Goal: Task Accomplishment & Management: Use online tool/utility

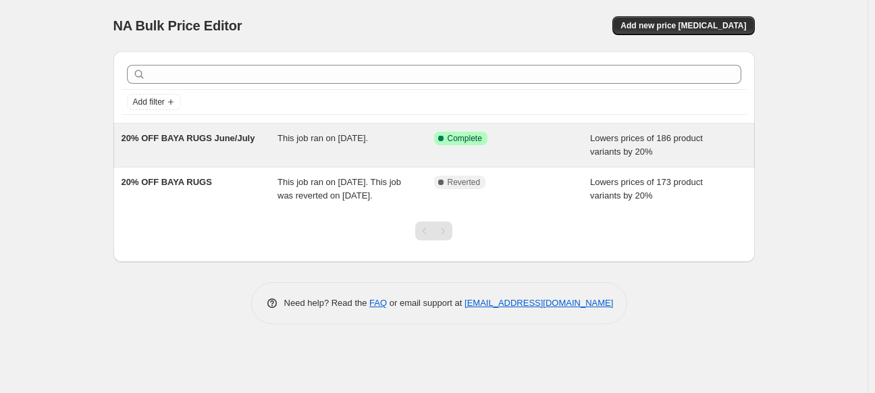
click at [329, 146] on div "This job ran on [DATE]." at bounding box center [355, 145] width 157 height 27
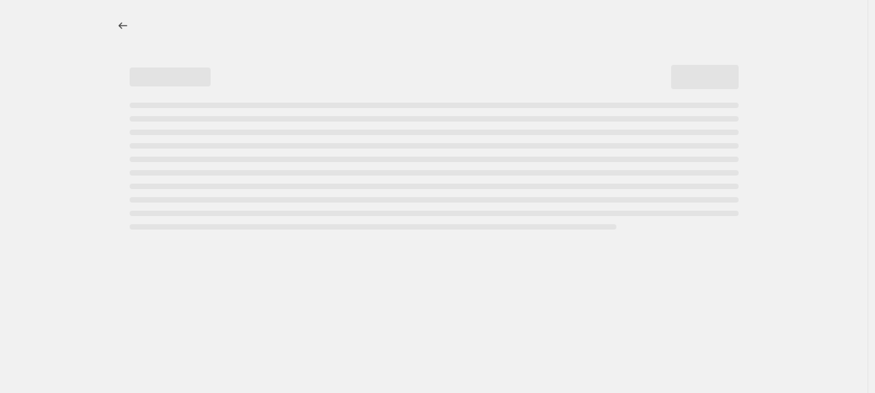
select select "percentage"
select select "collection"
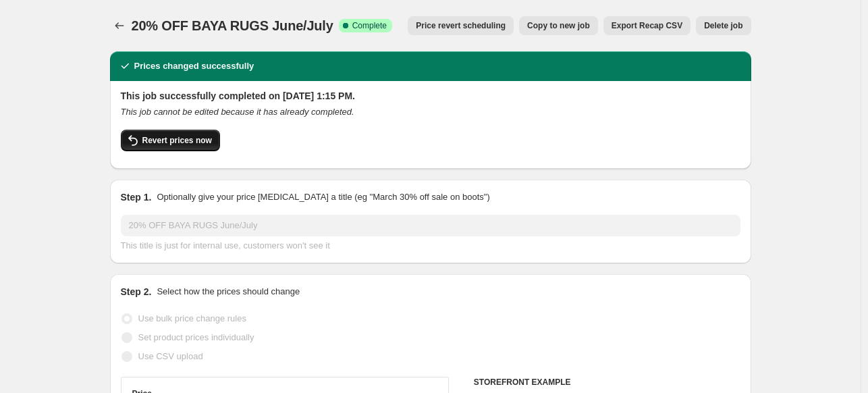
click at [192, 143] on span "Revert prices now" at bounding box center [177, 140] width 70 height 11
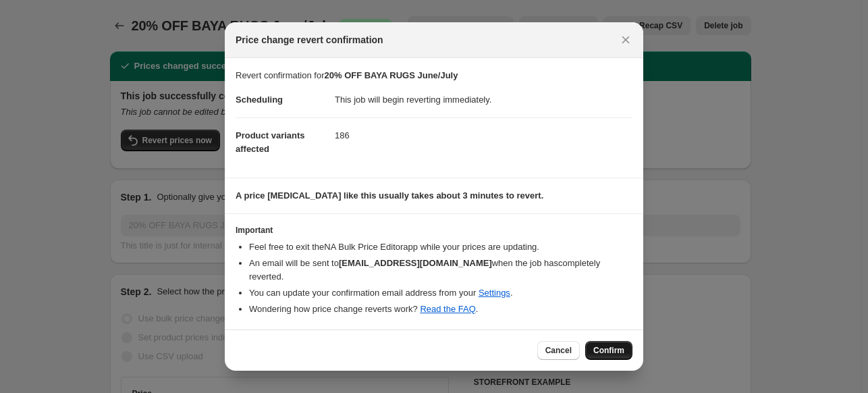
click at [596, 352] on span "Confirm" at bounding box center [608, 350] width 31 height 11
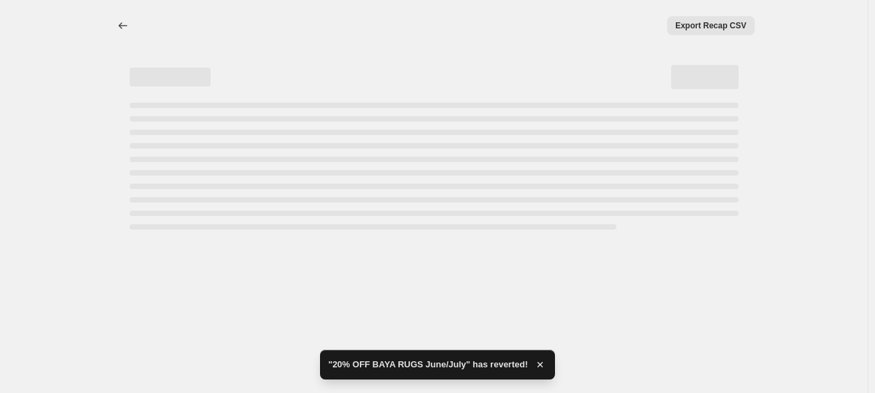
select select "percentage"
select select "collection"
